Goal: Task Accomplishment & Management: Manage account settings

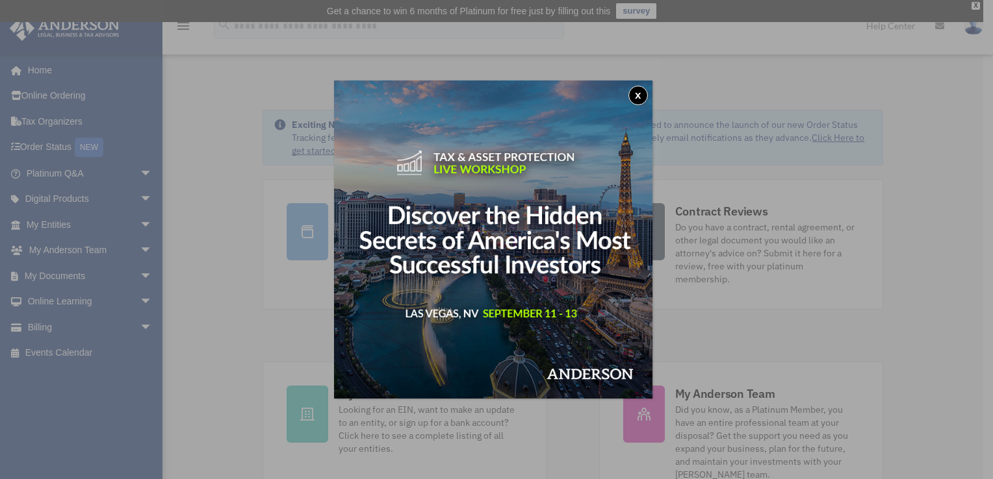
click at [640, 93] on button "x" at bounding box center [637, 95] width 19 height 19
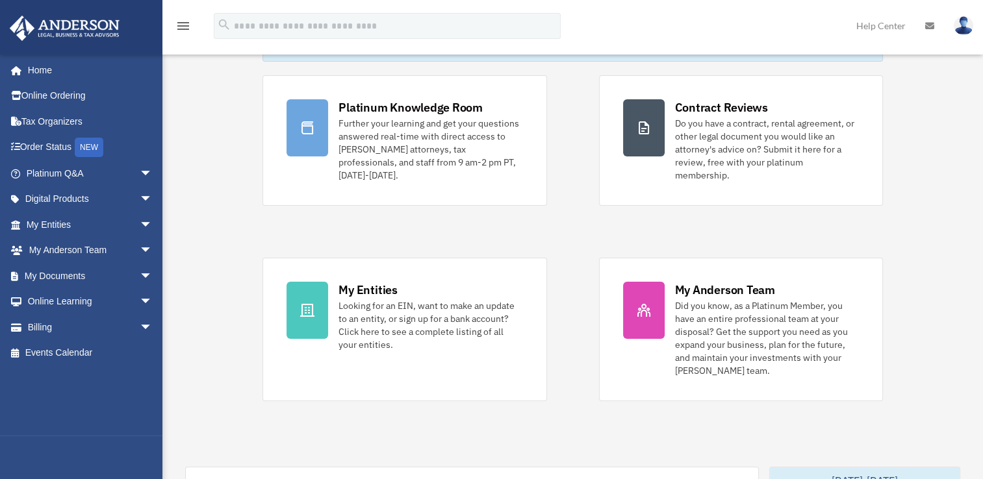
scroll to position [130, 0]
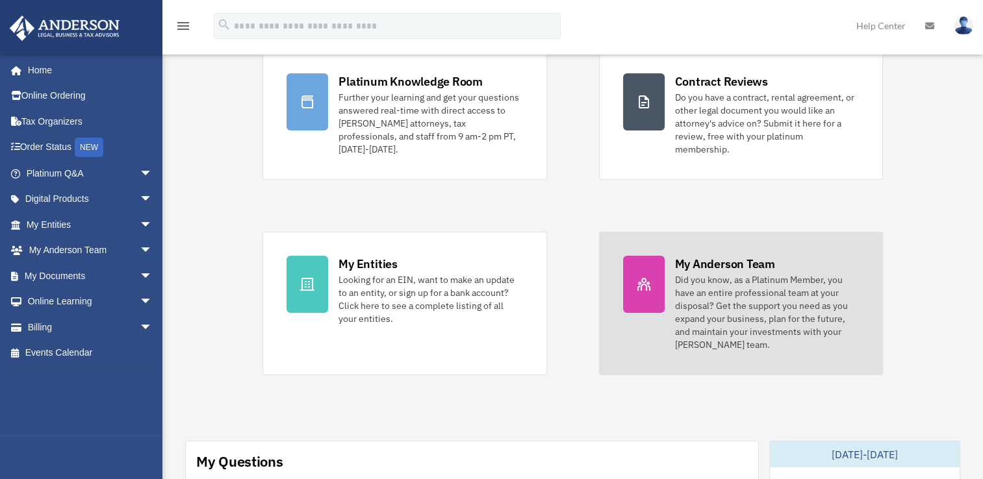
click at [740, 282] on div "Did you know, as a Platinum Member, you have an entire professional team at you…" at bounding box center [767, 312] width 184 height 78
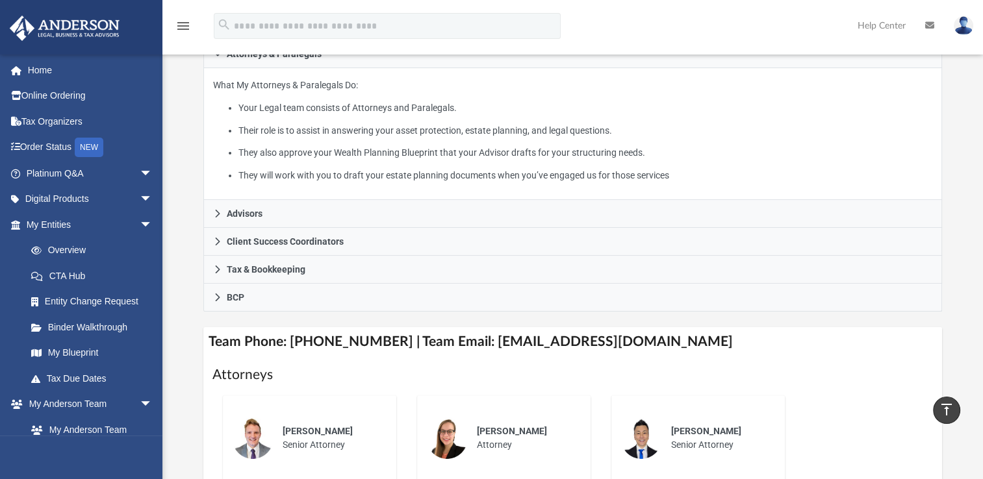
scroll to position [234, 0]
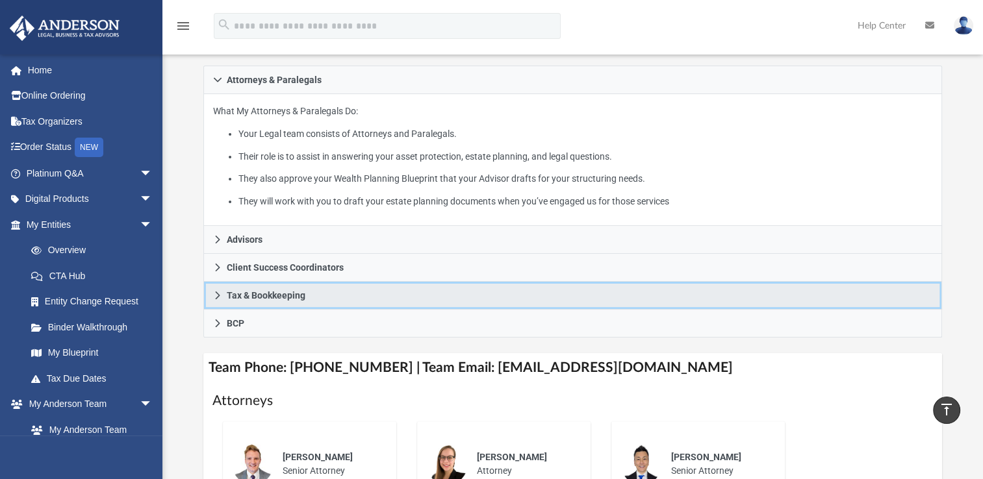
click at [221, 294] on icon at bounding box center [217, 295] width 9 height 9
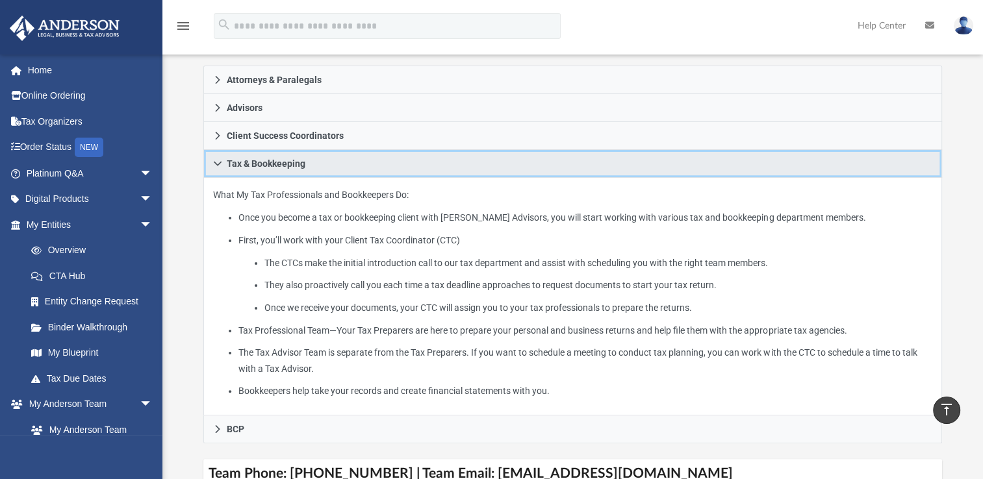
click at [234, 162] on span "Tax & Bookkeeping" at bounding box center [266, 163] width 79 height 9
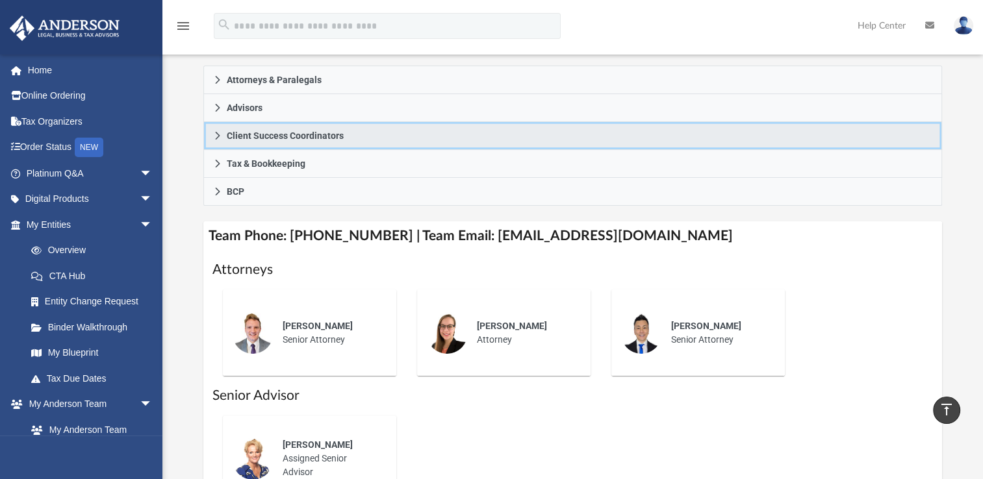
click at [241, 137] on span "Client Success Coordinators" at bounding box center [285, 135] width 117 height 9
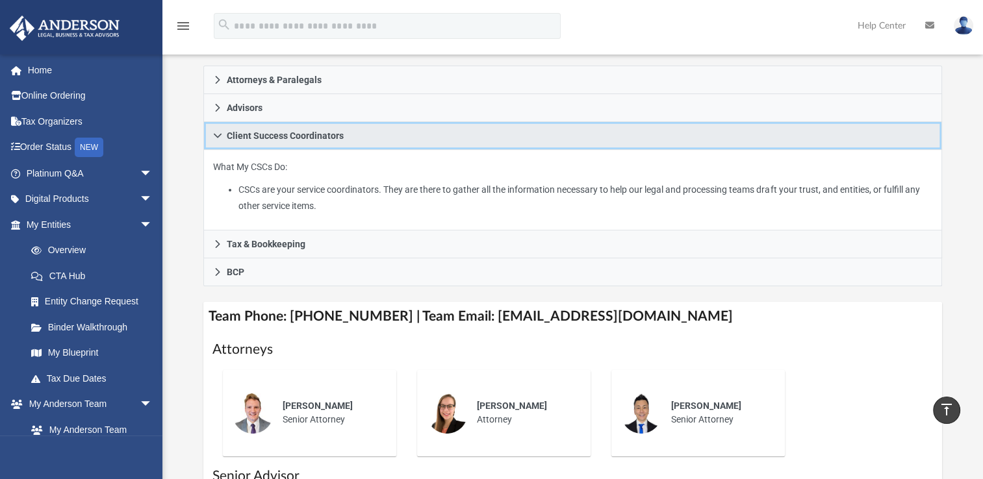
click at [246, 144] on link "Client Success Coordinators" at bounding box center [572, 136] width 739 height 28
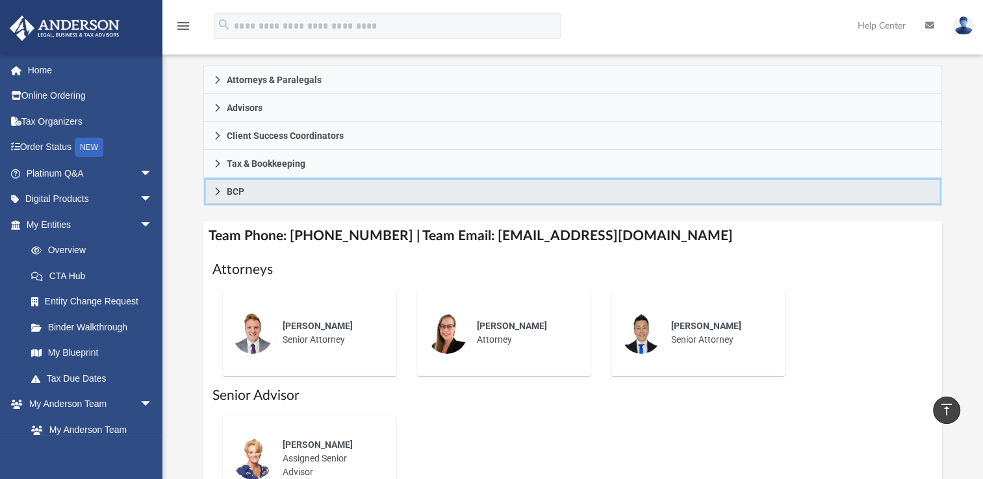
click at [238, 188] on span "BCP" at bounding box center [236, 191] width 18 height 9
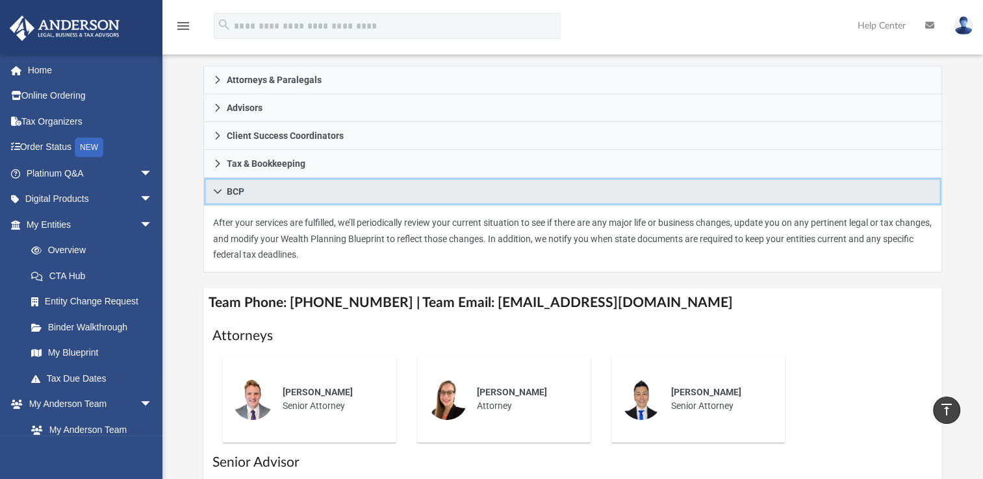
click at [238, 188] on span "BCP" at bounding box center [236, 191] width 18 height 9
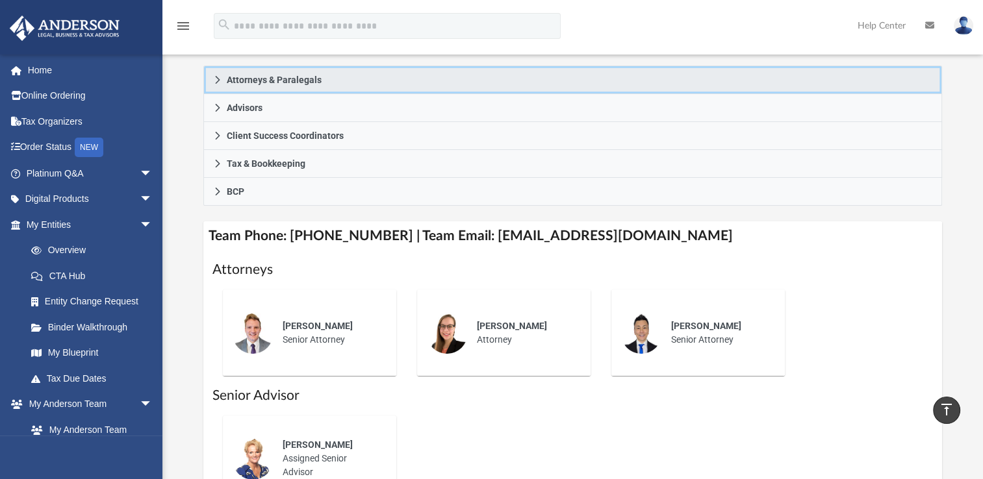
click at [288, 83] on span "Attorneys & Paralegals" at bounding box center [274, 79] width 95 height 9
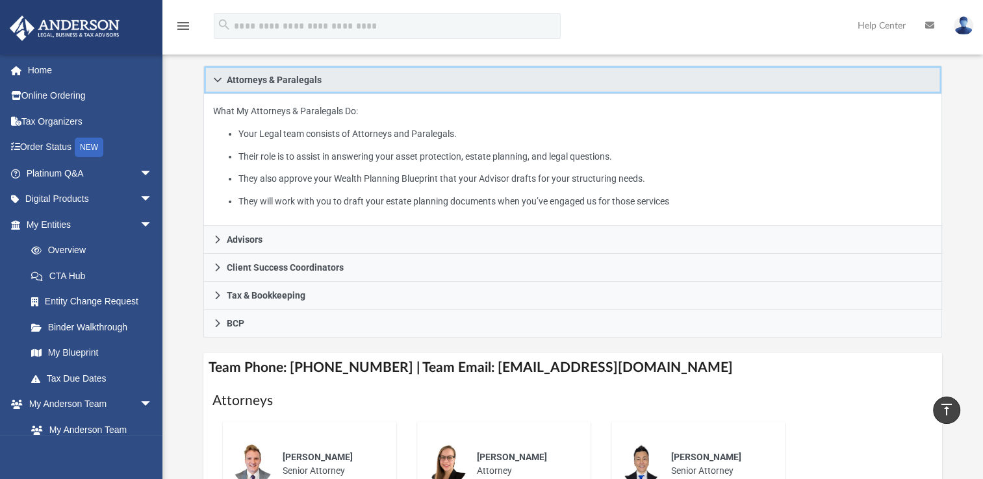
click at [288, 84] on span "Attorneys & Paralegals" at bounding box center [274, 79] width 95 height 9
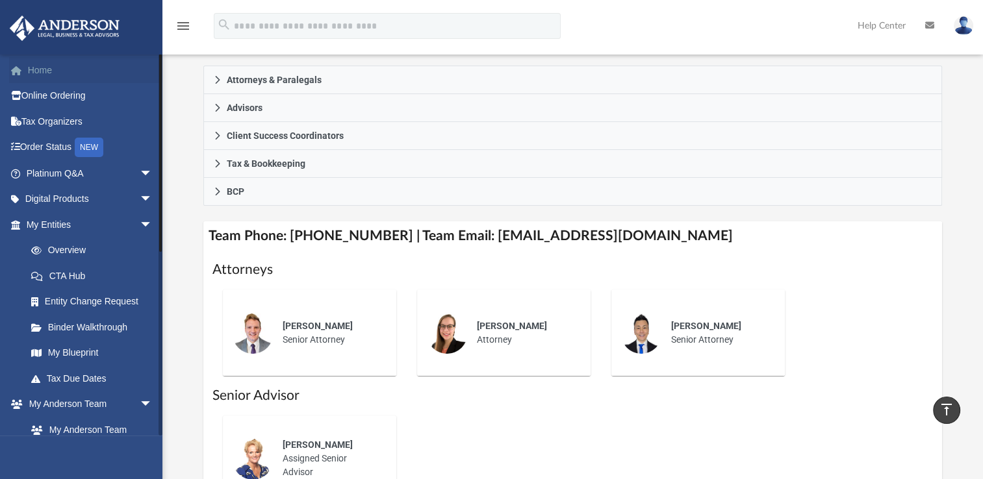
click at [42, 70] on link "Home" at bounding box center [90, 70] width 163 height 26
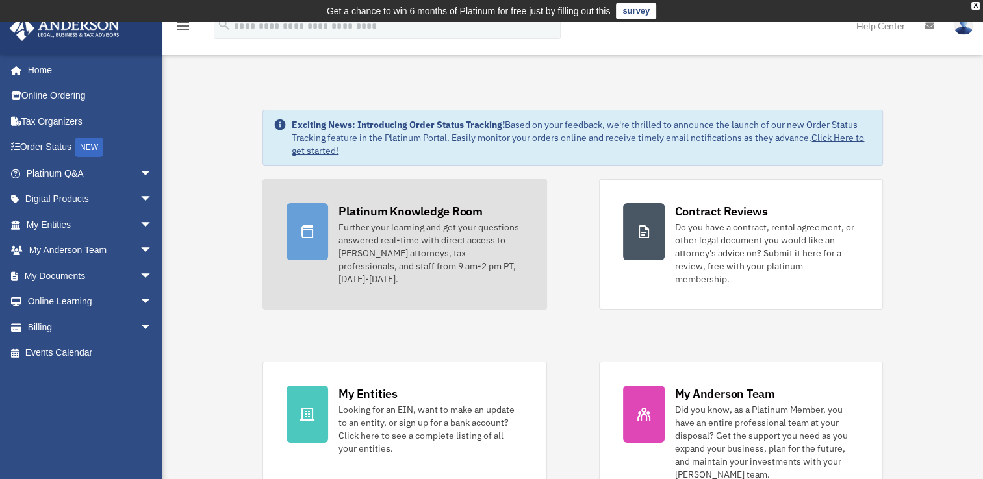
click at [431, 238] on div "Further your learning and get your questions answered real-time with direct acc…" at bounding box center [430, 253] width 184 height 65
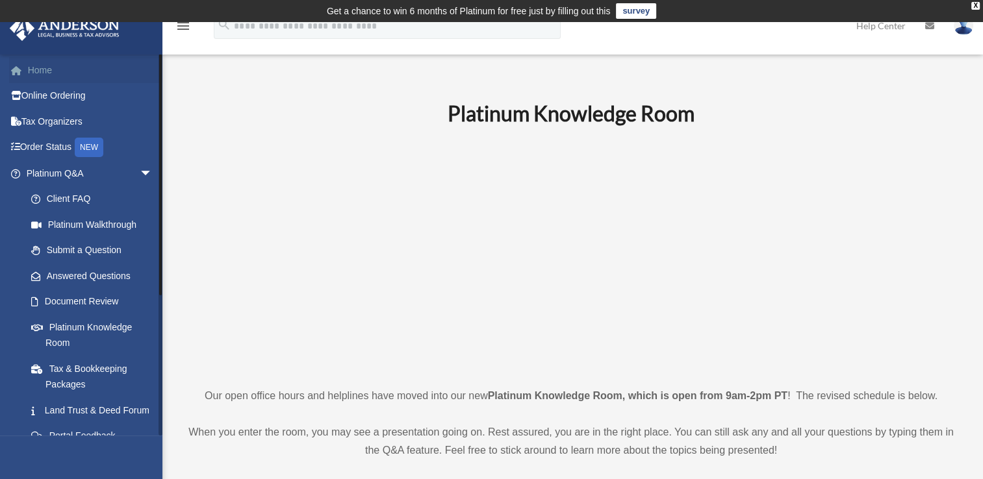
click at [45, 74] on link "Home" at bounding box center [90, 70] width 163 height 26
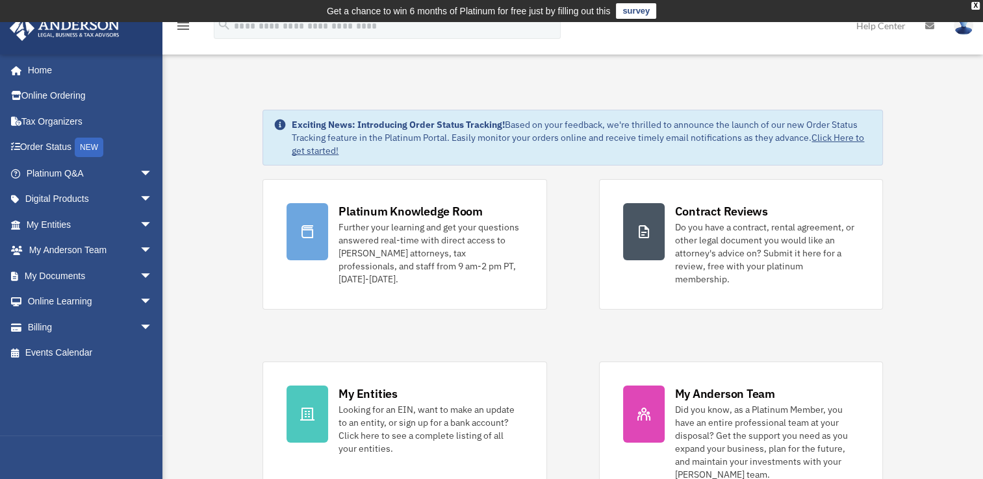
click at [964, 32] on img at bounding box center [963, 25] width 19 height 19
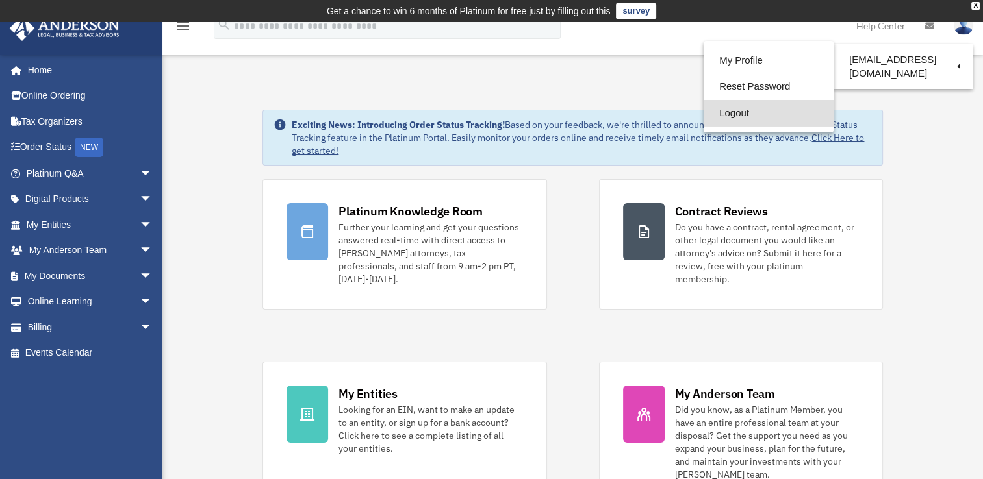
click at [711, 112] on link "Logout" at bounding box center [768, 113] width 130 height 27
